Goal: Information Seeking & Learning: Learn about a topic

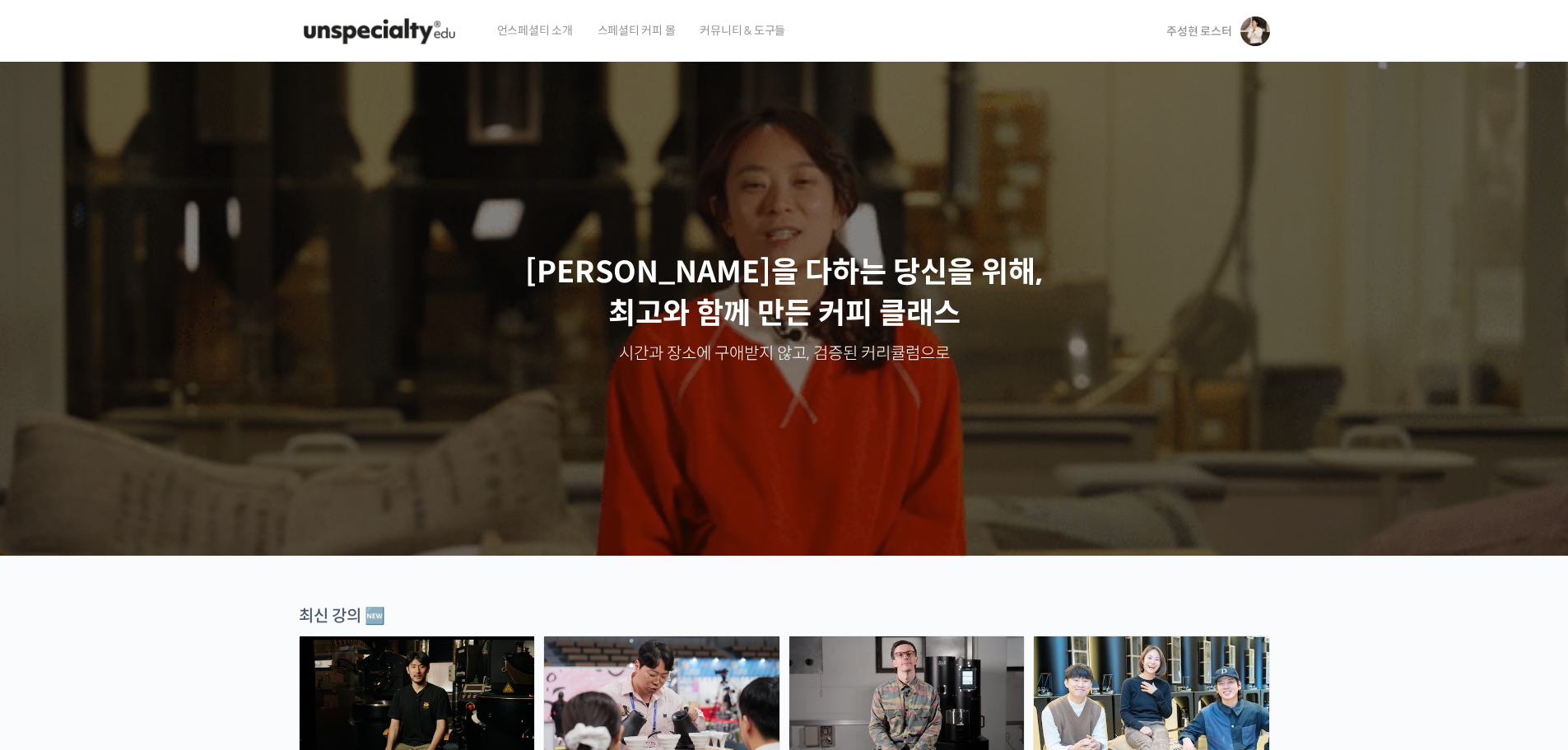
click at [1174, 25] on span "주성현 로스터" at bounding box center [1198, 31] width 65 height 15
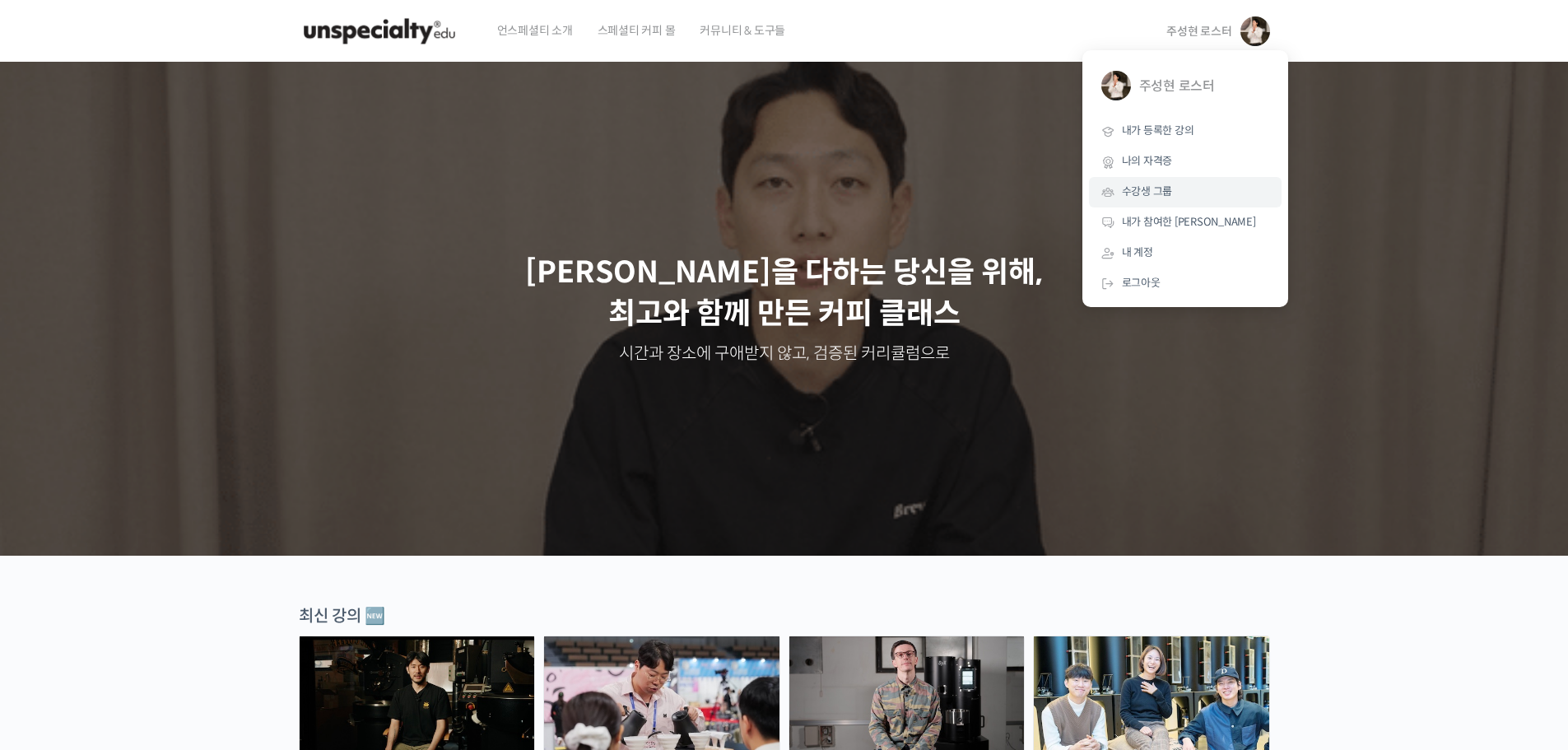
click at [1167, 198] on span "수강생 그룹" at bounding box center [1147, 191] width 51 height 14
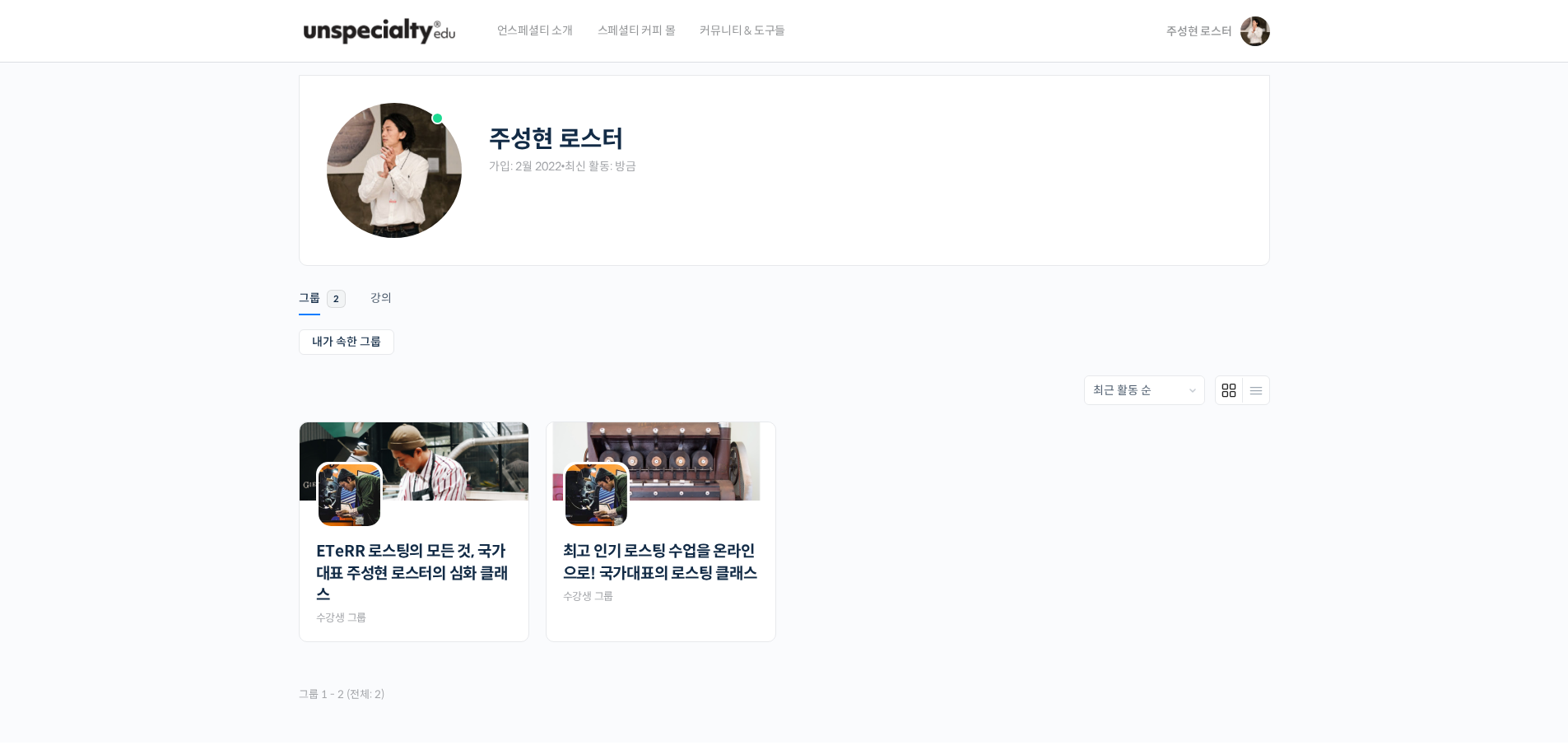
click at [1203, 31] on span "주성현 로스터" at bounding box center [1198, 31] width 65 height 15
click at [377, 547] on link "ETeRR 로스팅의 모든 것, 국가대표 주성현 로스터의 심화 클래스" at bounding box center [414, 573] width 196 height 65
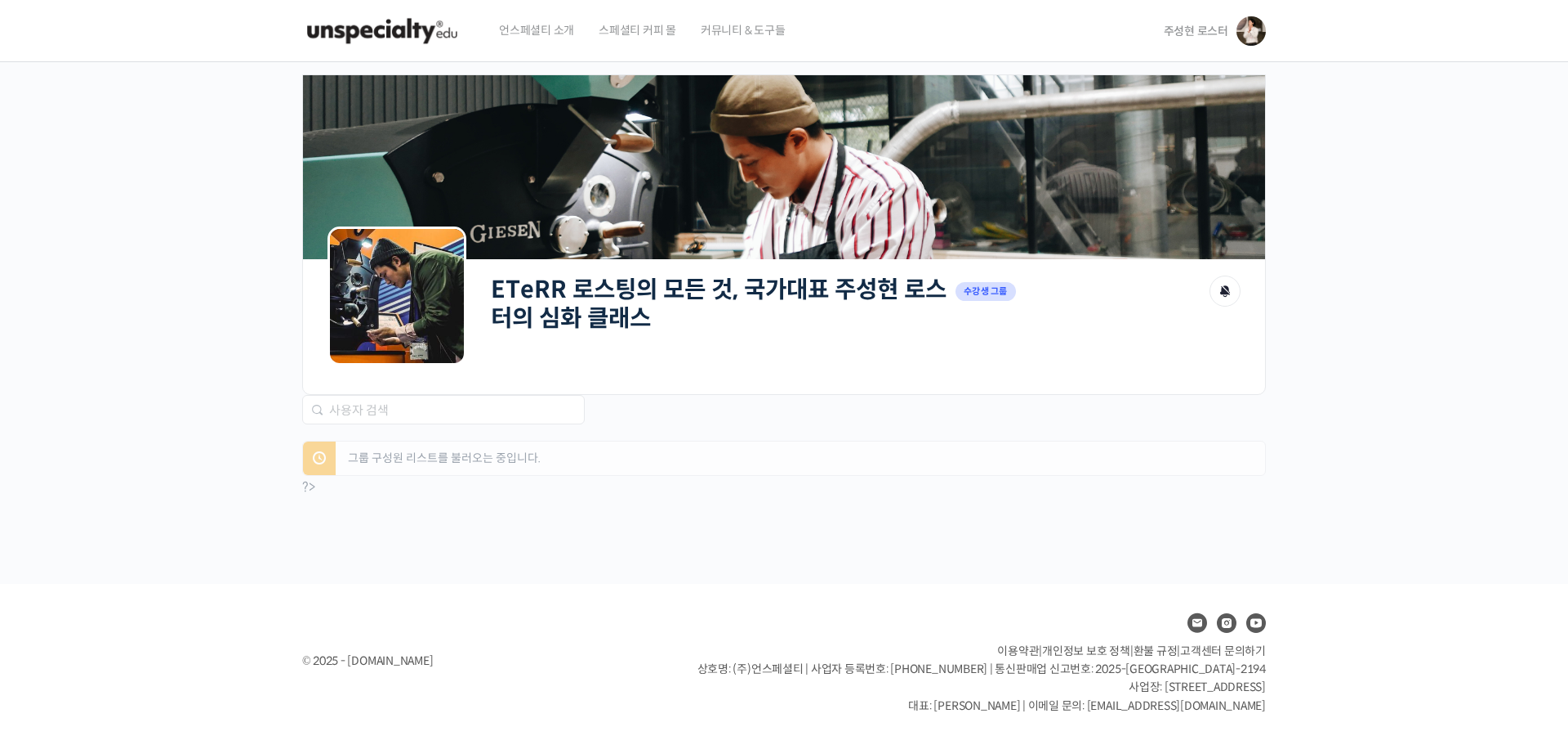
click at [611, 321] on h2 "ETeRR 로스팅의 모든 것, 국가대표 주성현 로스터의 심화 클래스" at bounding box center [719, 304] width 457 height 57
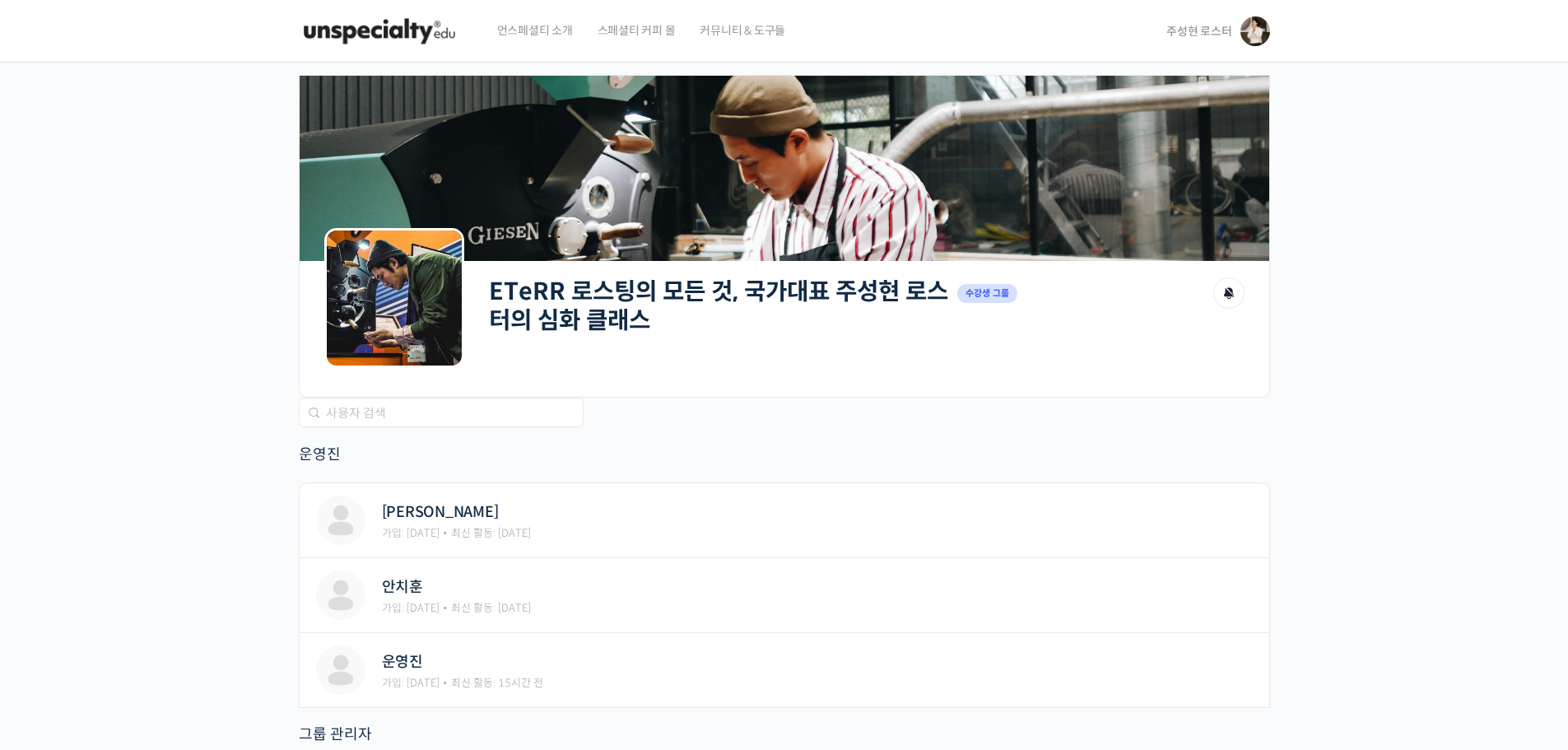
click at [616, 323] on h2 "ETeRR 로스팅의 모든 것, 국가대표 주성현 로스터의 심화 클래스" at bounding box center [719, 306] width 460 height 57
click at [632, 301] on link "ETeRR 로스팅의 모든 것, 국가대표 주성현 로스터의 심화 클래스" at bounding box center [719, 306] width 459 height 58
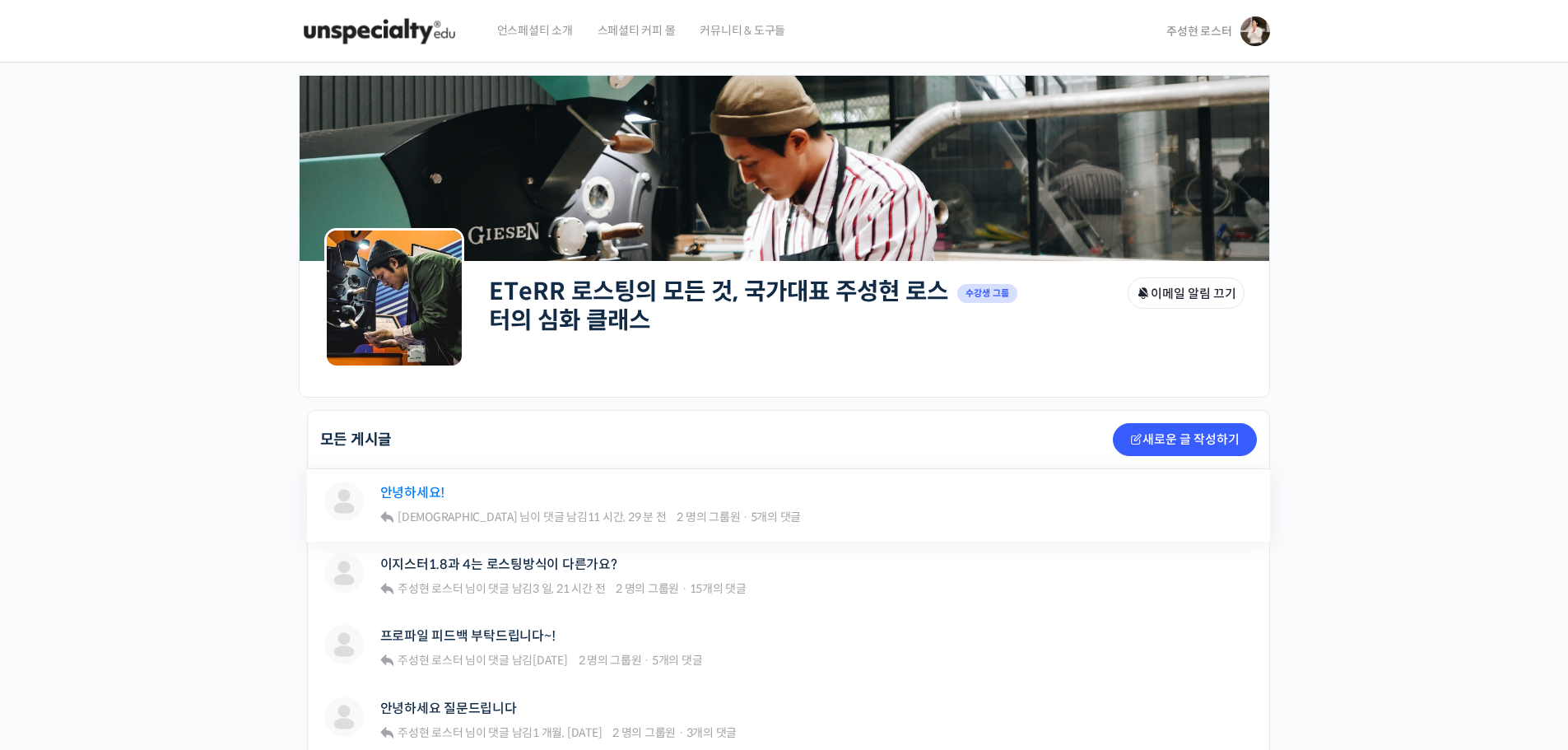
click at [393, 486] on link "안녕하세요!" at bounding box center [413, 492] width 65 height 16
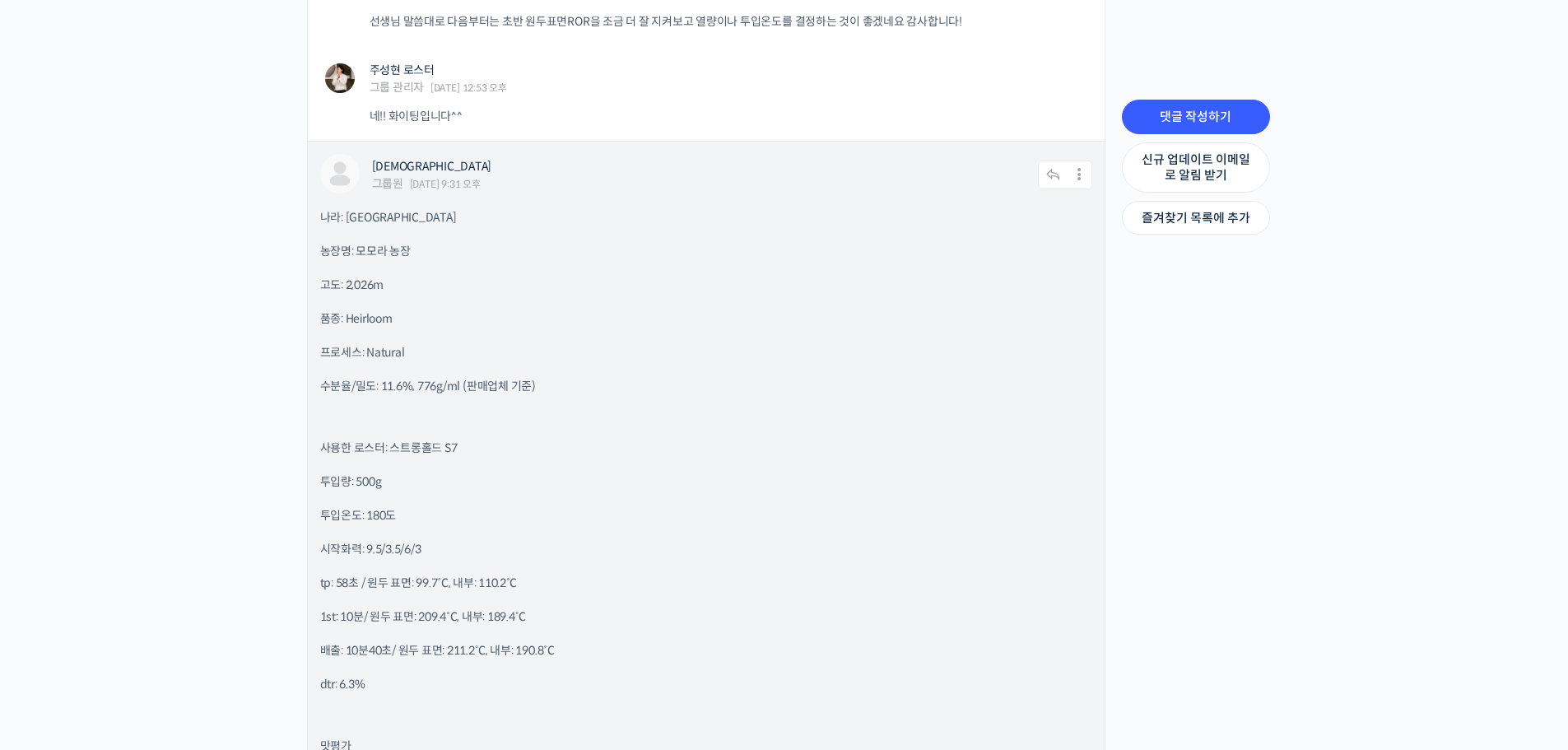
scroll to position [1810, 0]
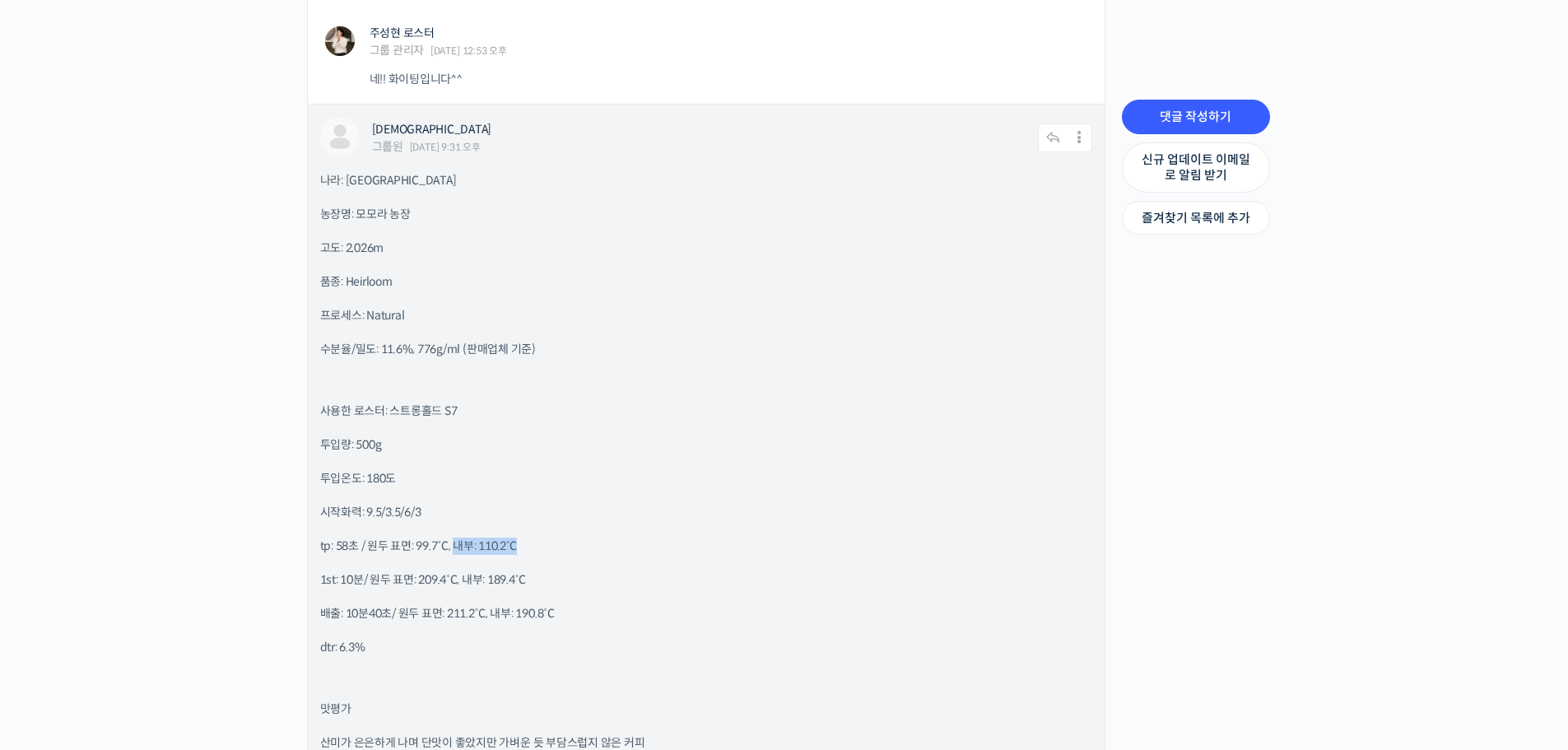
drag, startPoint x: 572, startPoint y: 535, endPoint x: 651, endPoint y: 535, distance: 79.0
click at [651, 535] on div "나라: 에티오피아 농장명: 모모라 농장 고도: 2,026m 품종: Heirloom 프로세스: Natural 수분율/밀도: 11.6%, 776g…" at bounding box center [705, 646] width 772 height 949
click at [903, 518] on p "시작화력: 9.5/3.5/6/3" at bounding box center [705, 512] width 772 height 17
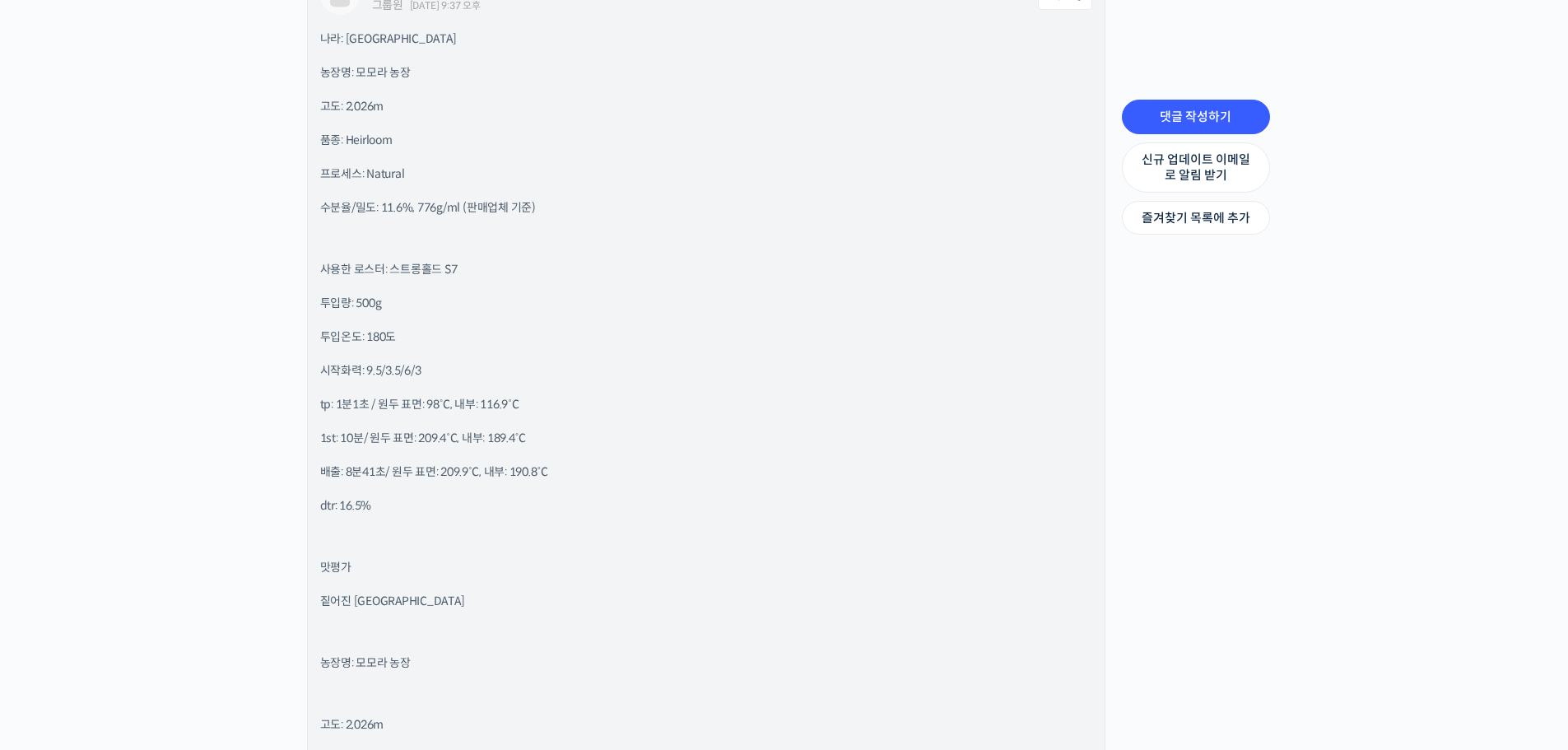
scroll to position [2304, 0]
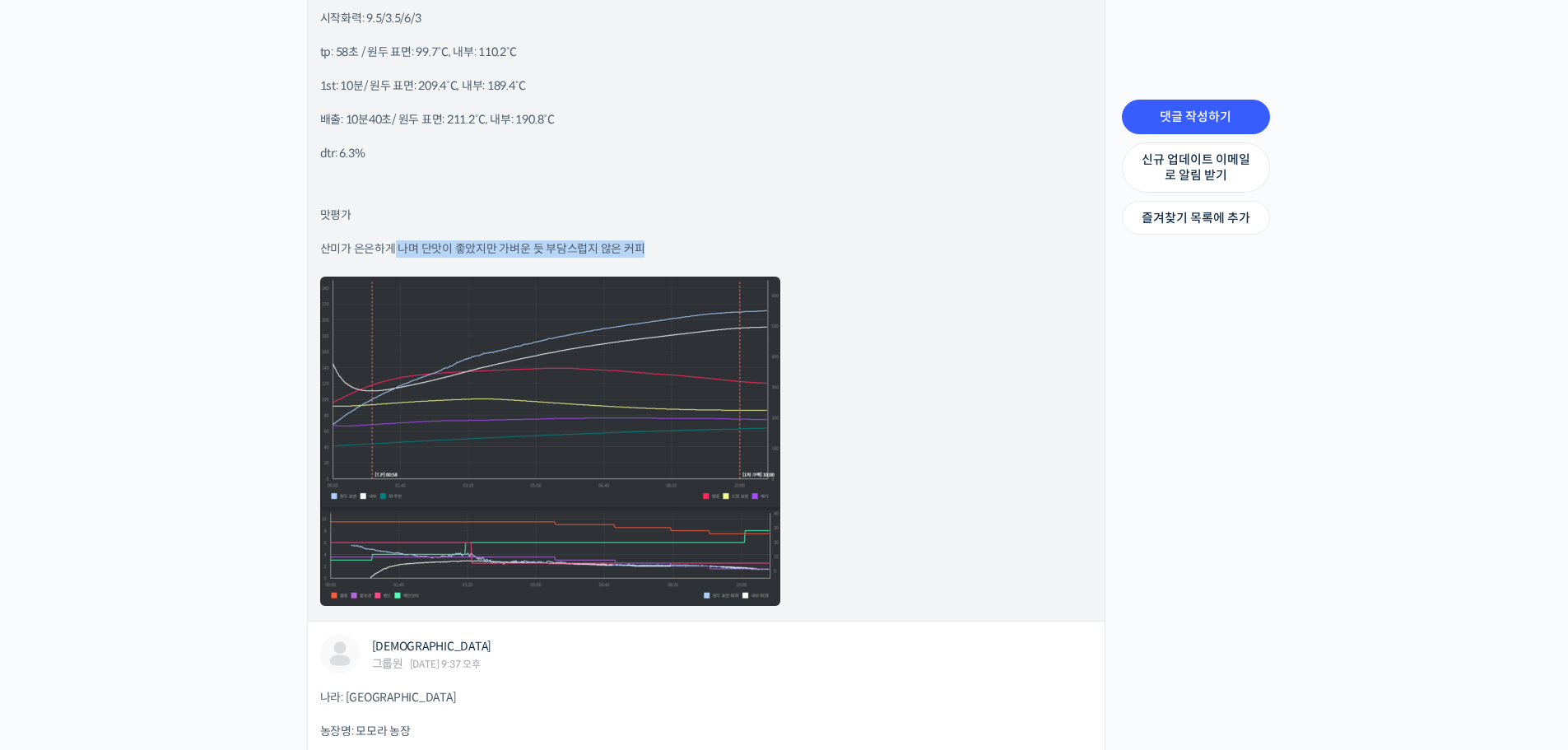
drag, startPoint x: 468, startPoint y: 232, endPoint x: 837, endPoint y: 287, distance: 373.1
click at [724, 227] on div "나라: 에티오피아 농장명: 모모라 농장 고도: 2,026m 품종: Heirloom 프로세스: Natural 수분율/밀도: 11.6%, 776g…" at bounding box center [705, 143] width 772 height 930
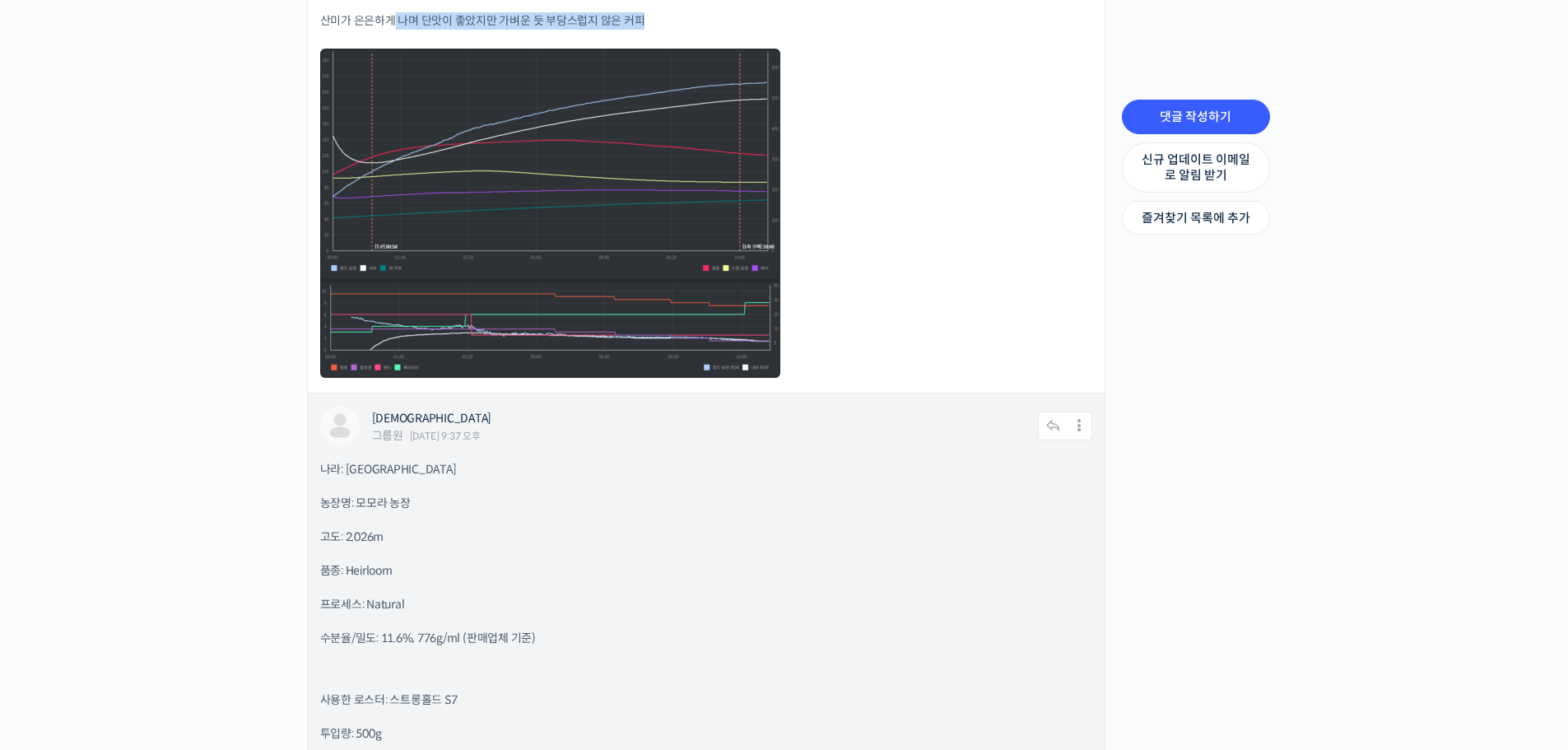
scroll to position [2499, 0]
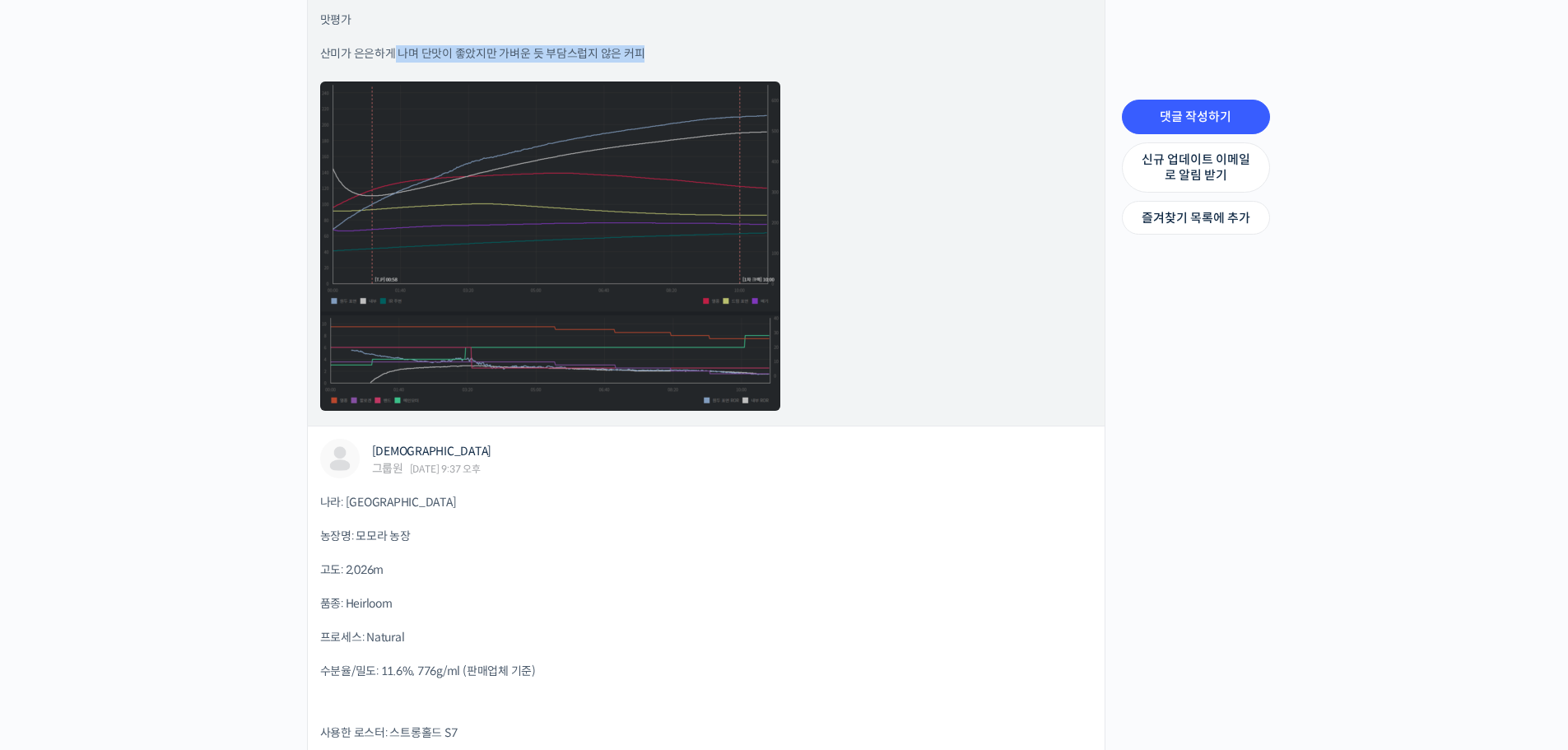
click at [704, 353] on link at bounding box center [549, 245] width 460 height 329
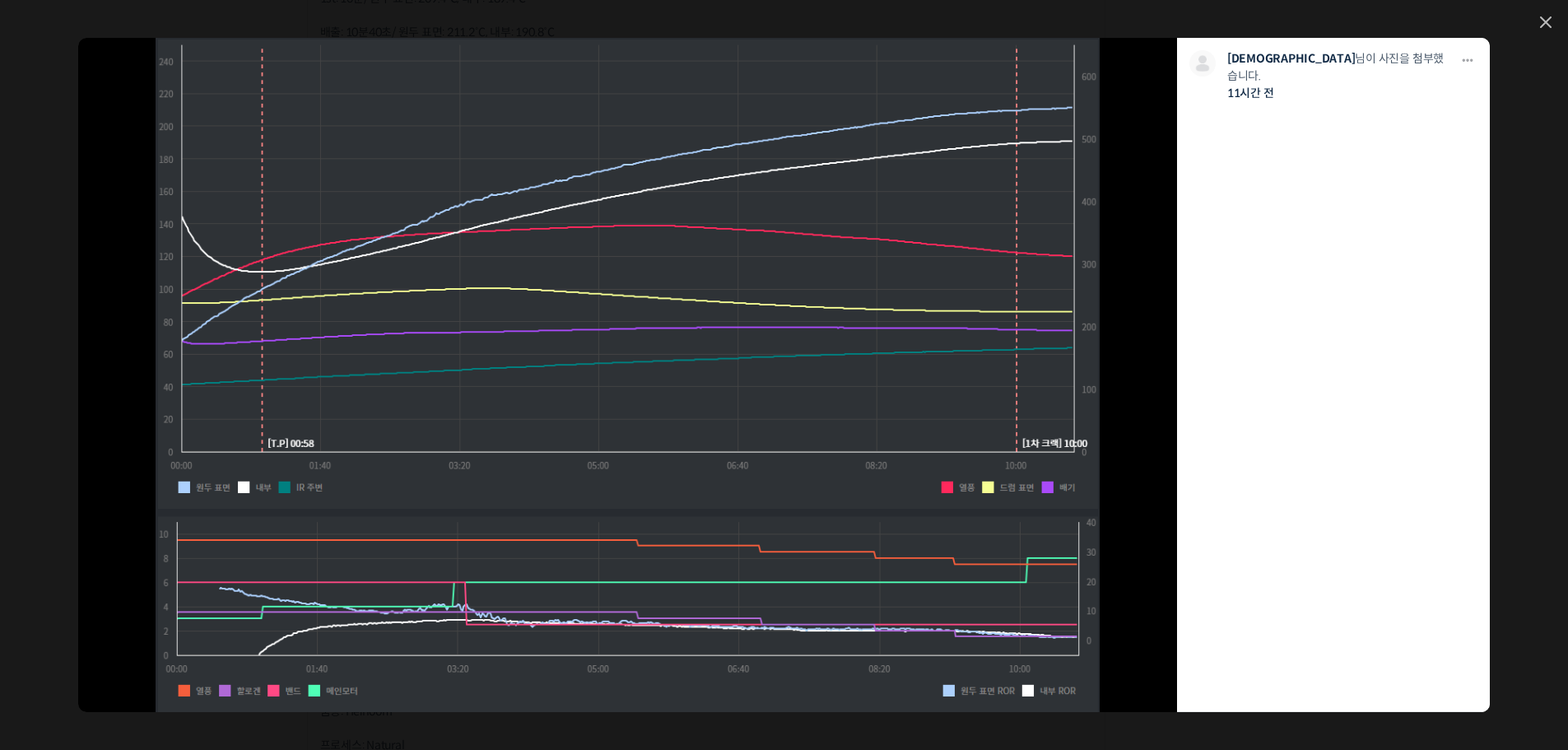
click at [1529, 294] on div "모두 공개 모든 회원 나만 보기 다운로드 다운로드 민경태 님이 사진을 첨부했습니다. 11시간 전" at bounding box center [784, 375] width 1568 height 750
click at [1544, 19] on icon at bounding box center [1546, 22] width 12 height 12
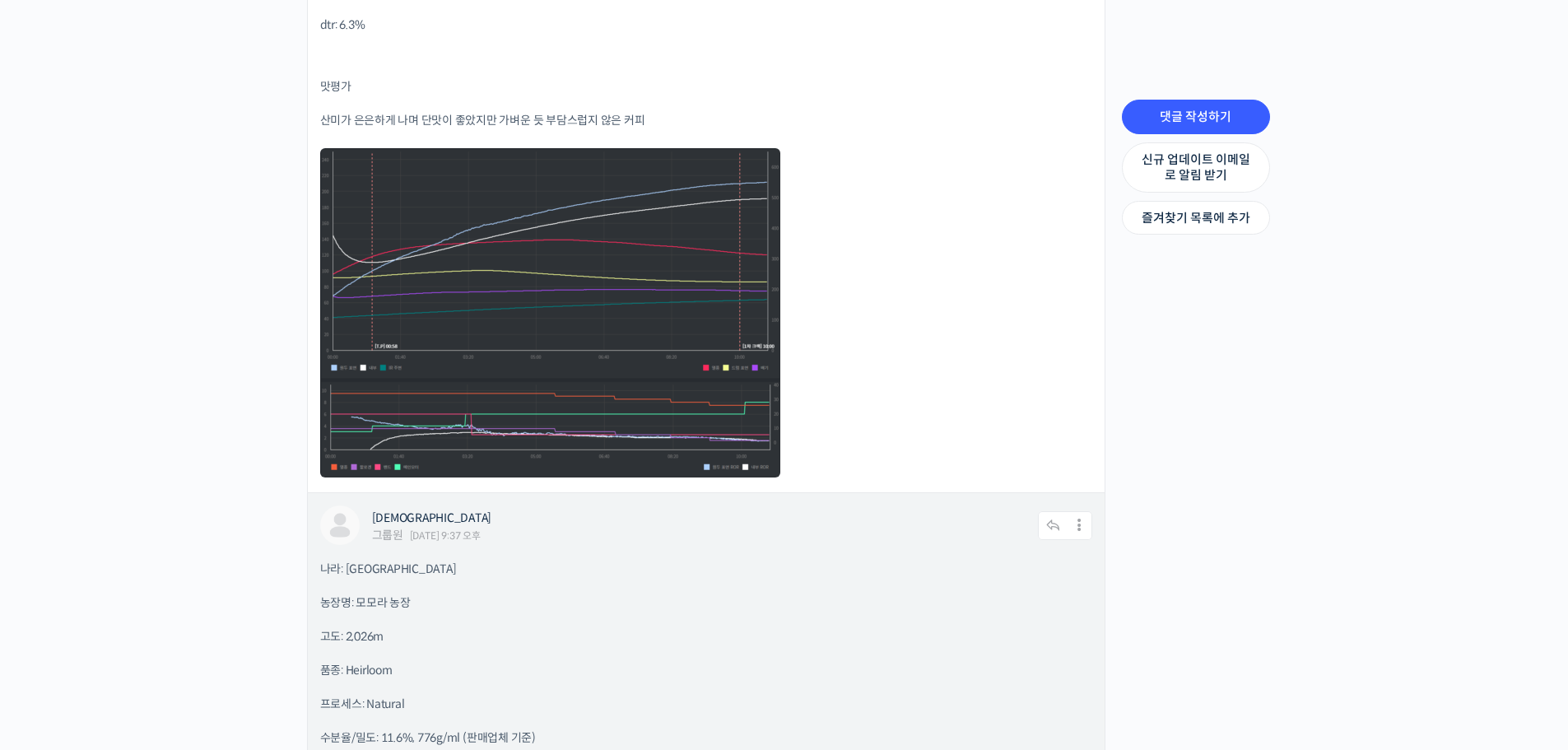
scroll to position [2499, 0]
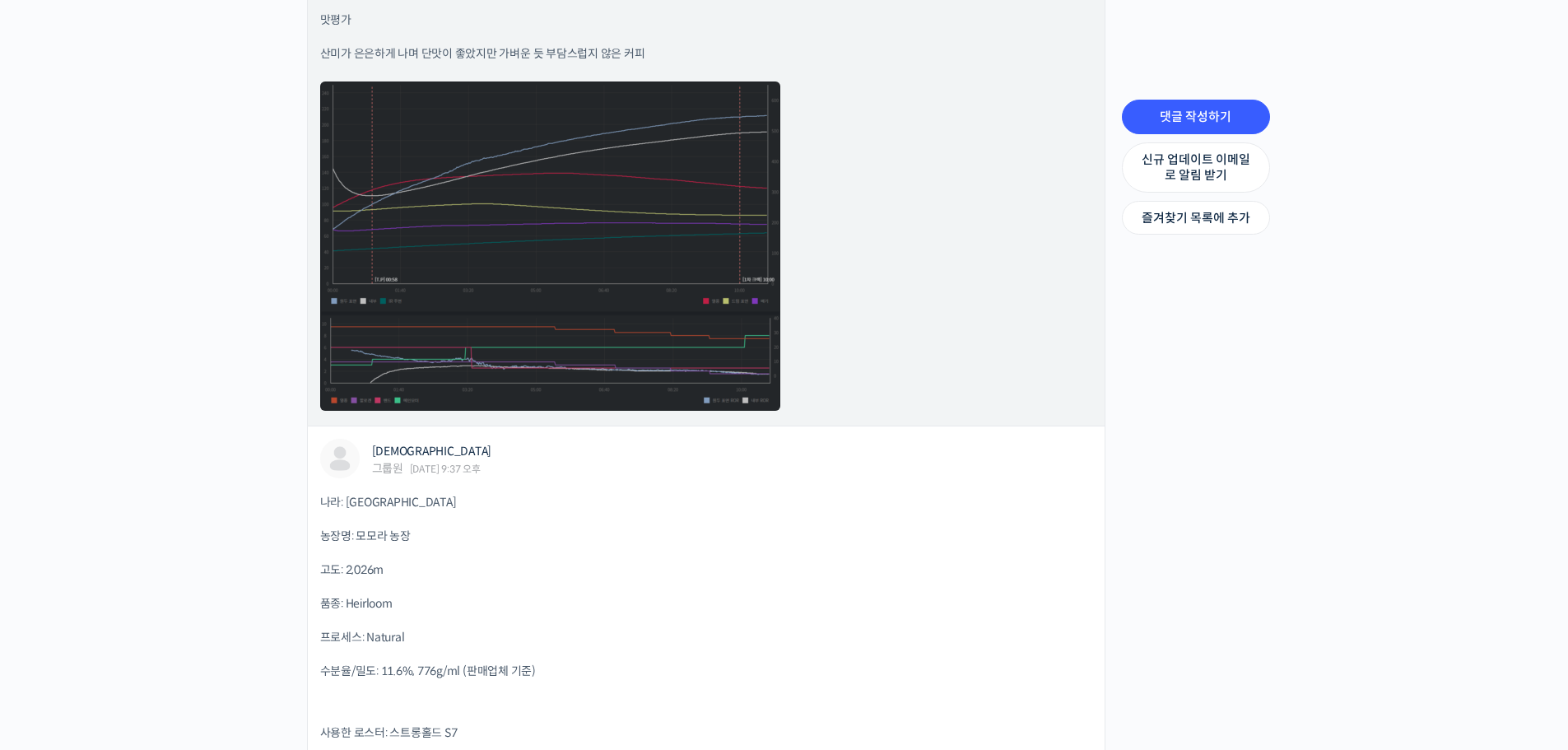
click at [721, 397] on link at bounding box center [549, 245] width 460 height 329
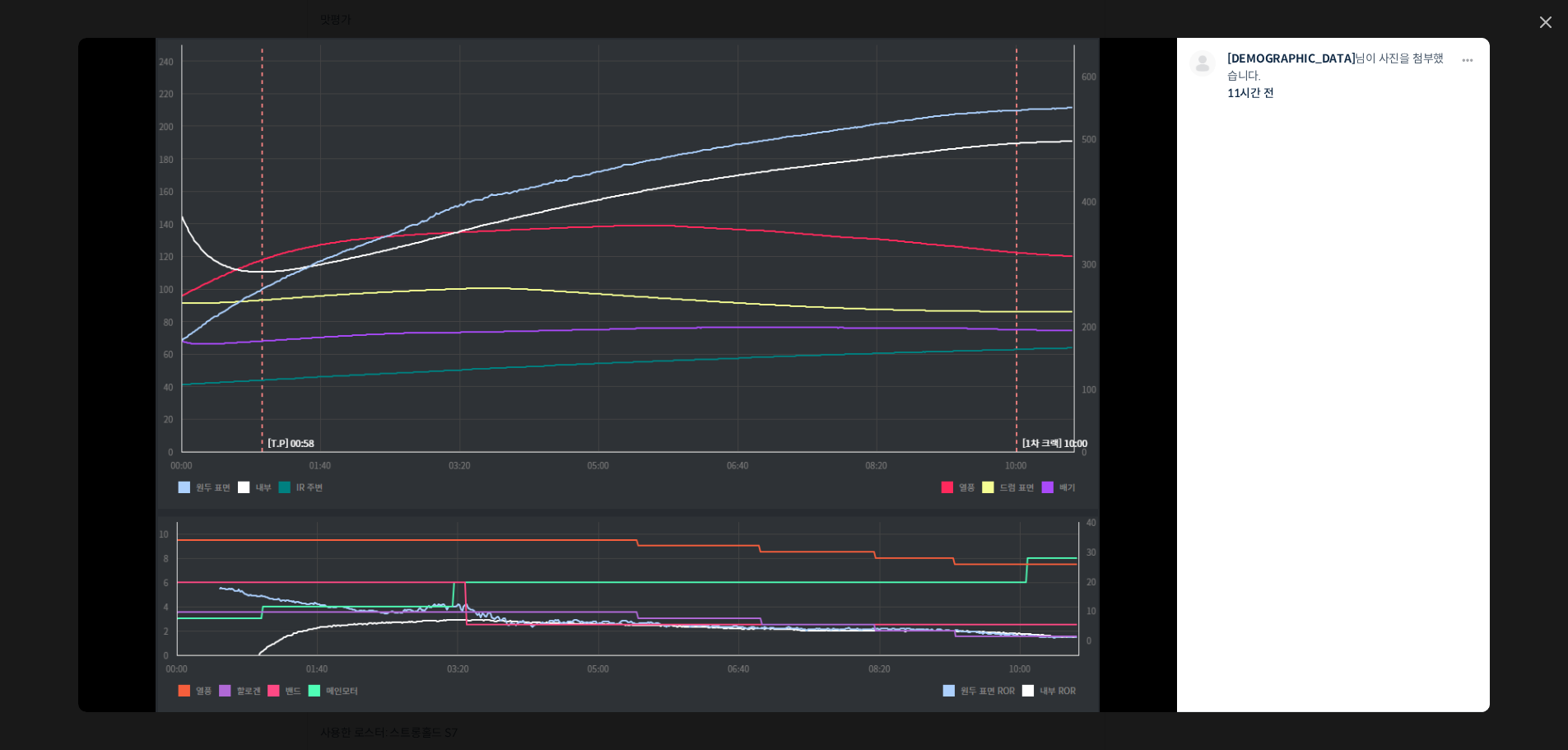
click at [1538, 18] on div "모두 공개 모든 회원 나만 보기 다운로드 다운로드 민경태 님이 사진을 첨부했습니다. 11시간 전" at bounding box center [784, 375] width 1568 height 750
click at [1544, 20] on icon at bounding box center [1546, 22] width 10 height 10
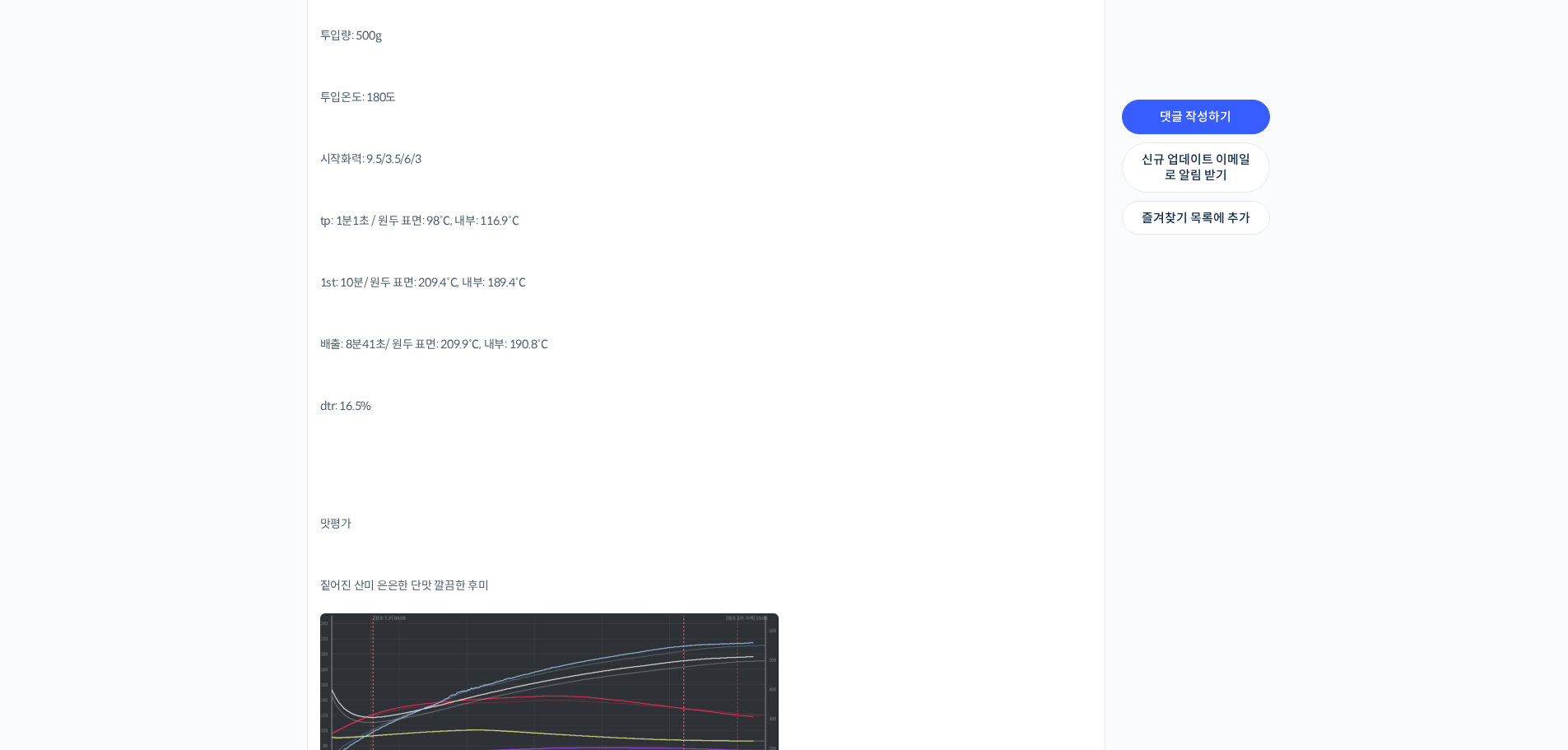
scroll to position [4474, 0]
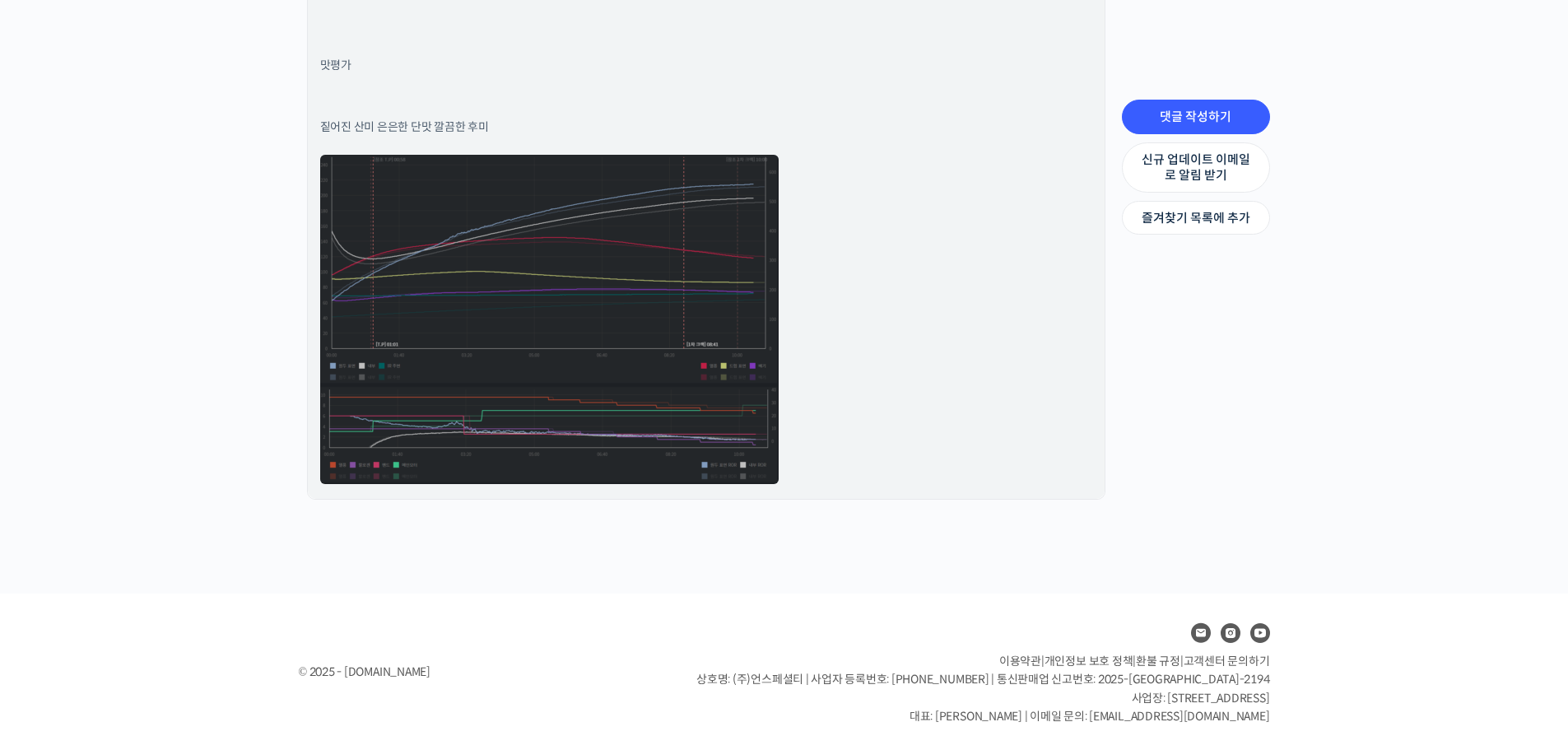
click at [699, 408] on link at bounding box center [549, 319] width 458 height 329
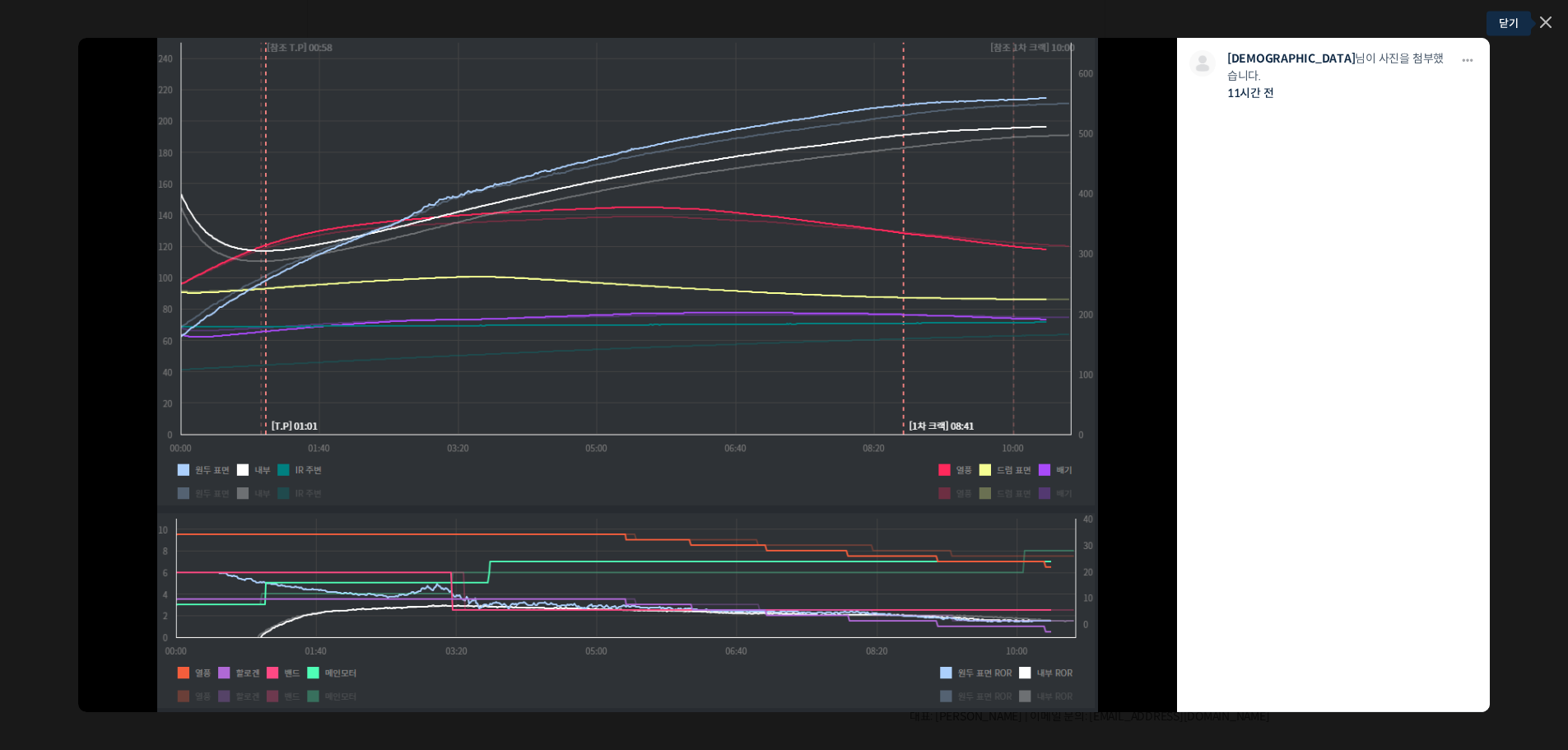
click at [1546, 17] on icon at bounding box center [1546, 22] width 12 height 12
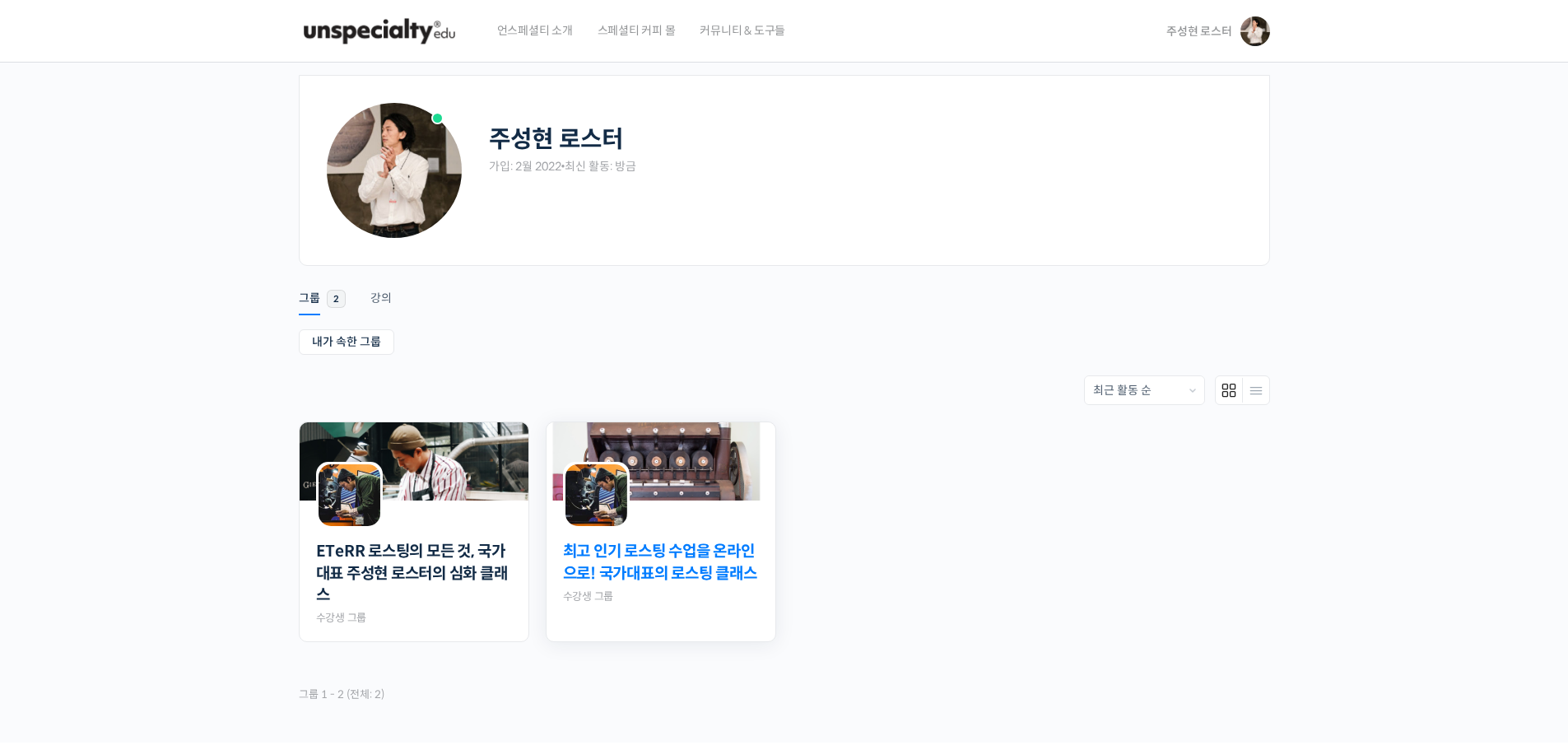
click at [635, 545] on link "최고 인기 로스팅 수업을 온라인으로! 국가대표의 로스팅 클래스" at bounding box center [661, 562] width 196 height 44
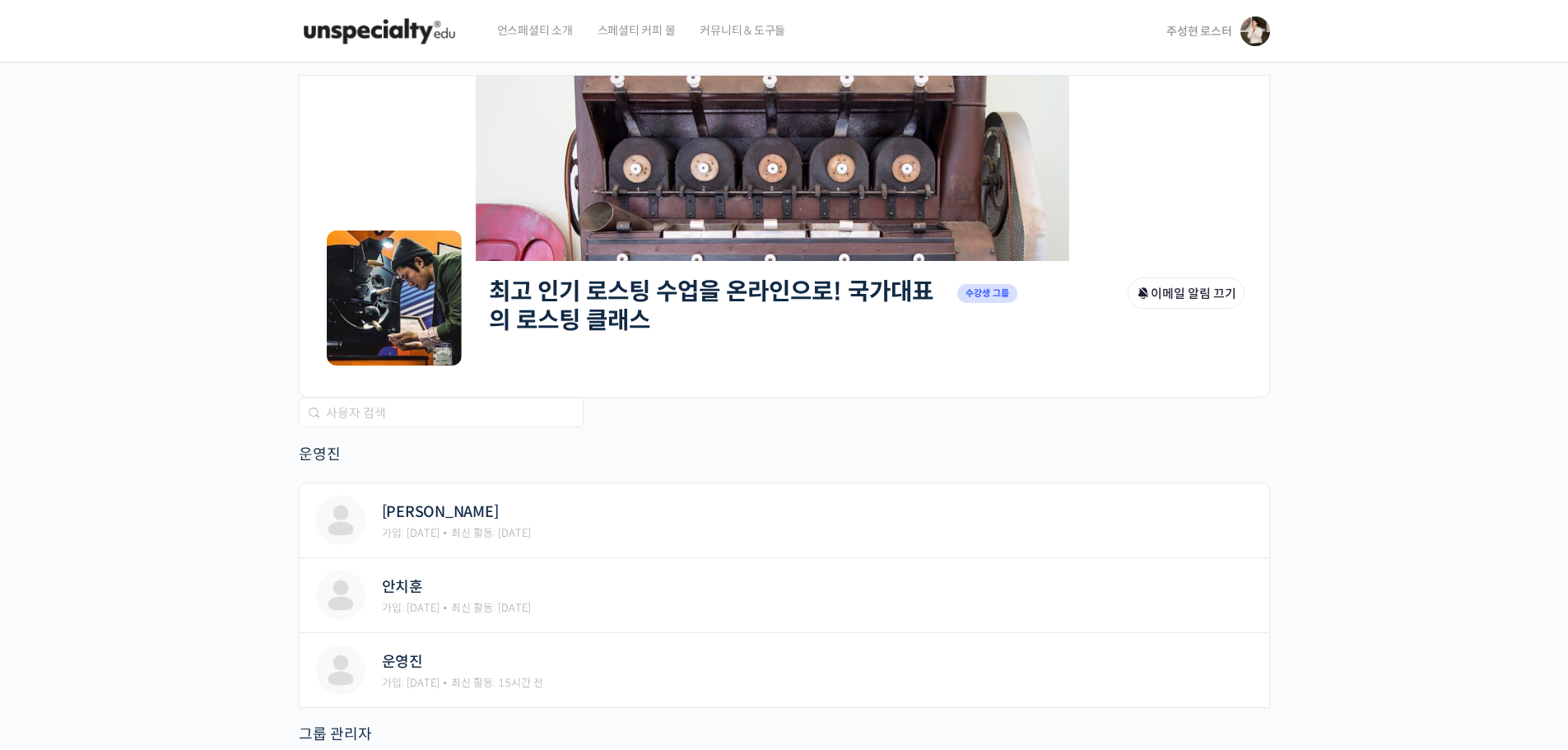
click at [618, 320] on link "최고 인기 로스팅 수업을 온라인으로! 국가대표의 로스팅 클래스" at bounding box center [711, 306] width 444 height 58
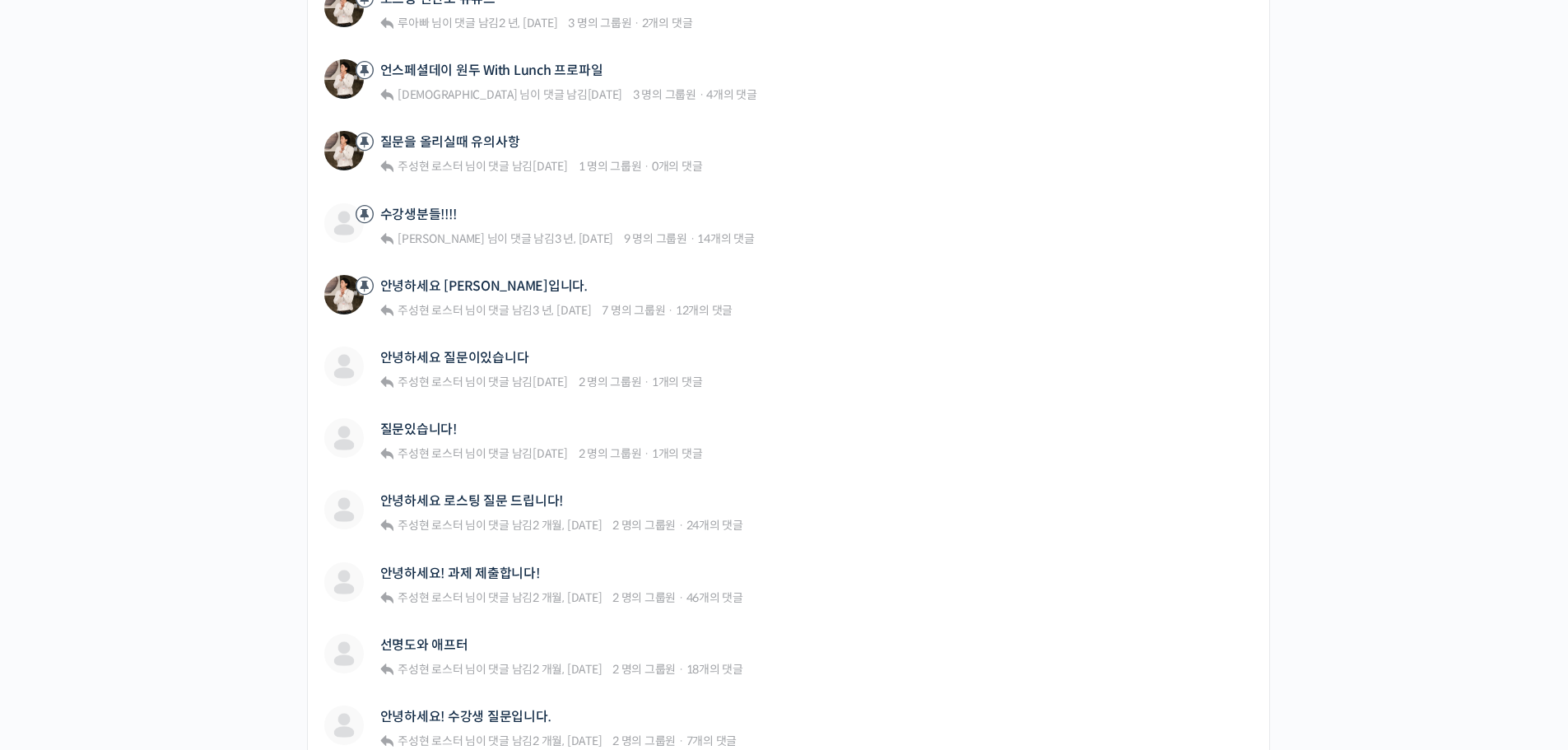
drag, startPoint x: 225, startPoint y: 398, endPoint x: 152, endPoint y: 553, distance: 171.3
click at [152, 553] on div "최고 인기 로스팅 수업을 온라인으로! 국가대표의 로스팅 클래스 Private 수강생 그룹 그룹 관리자 이메일 알림 끄기 Private 수강생 …" at bounding box center [784, 549] width 1568 height 1960
